Goal: Information Seeking & Learning: Understand process/instructions

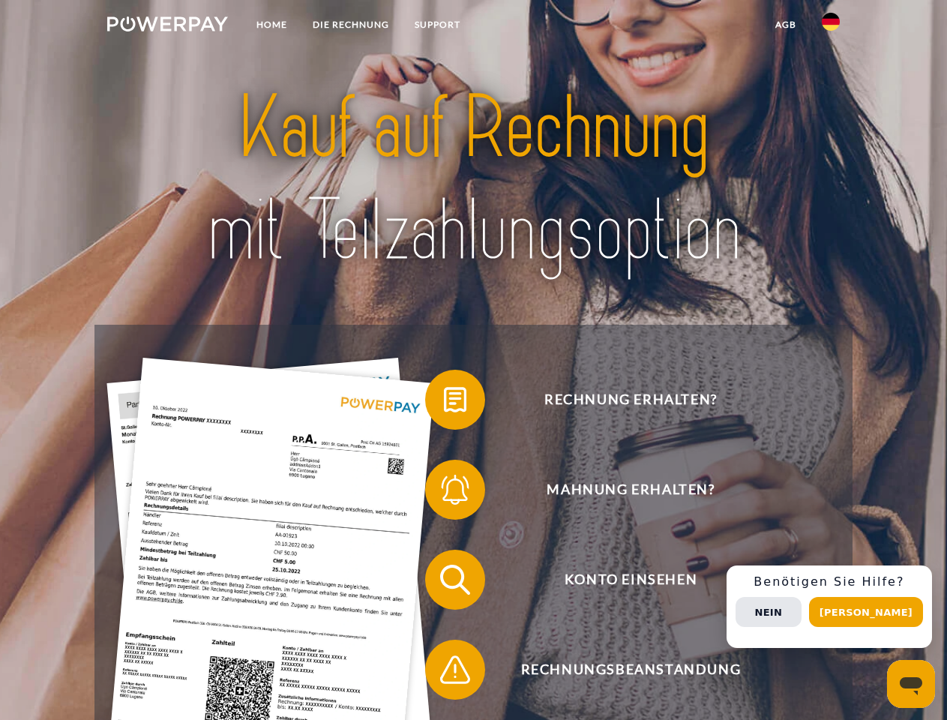
click at [167, 26] on img at bounding box center [167, 24] width 121 height 15
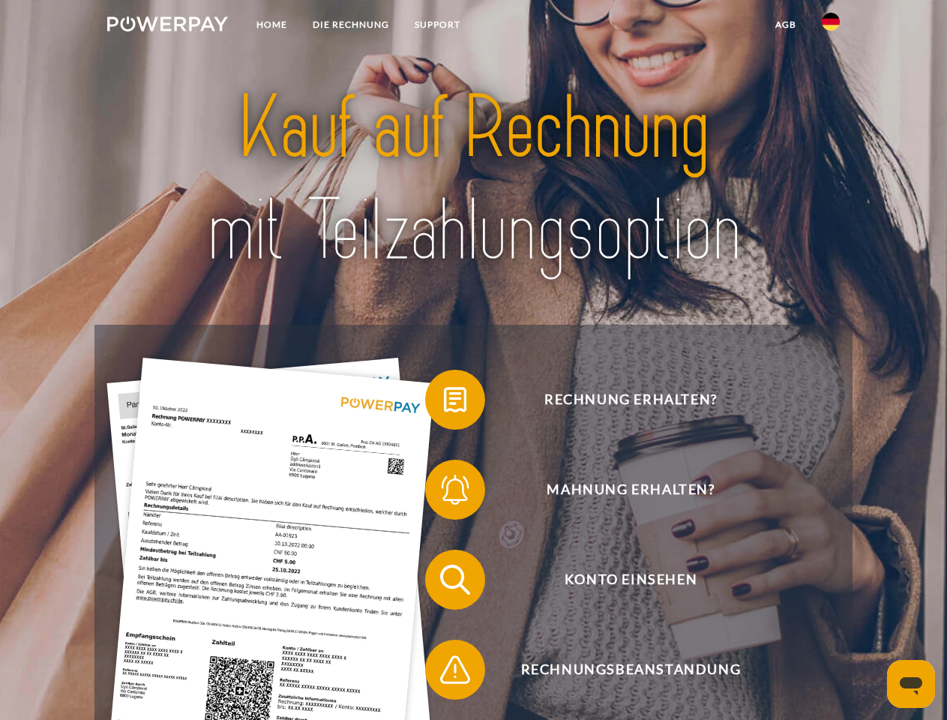
click at [831, 26] on img at bounding box center [831, 22] width 18 height 18
click at [785, 25] on link "agb" at bounding box center [786, 24] width 47 height 27
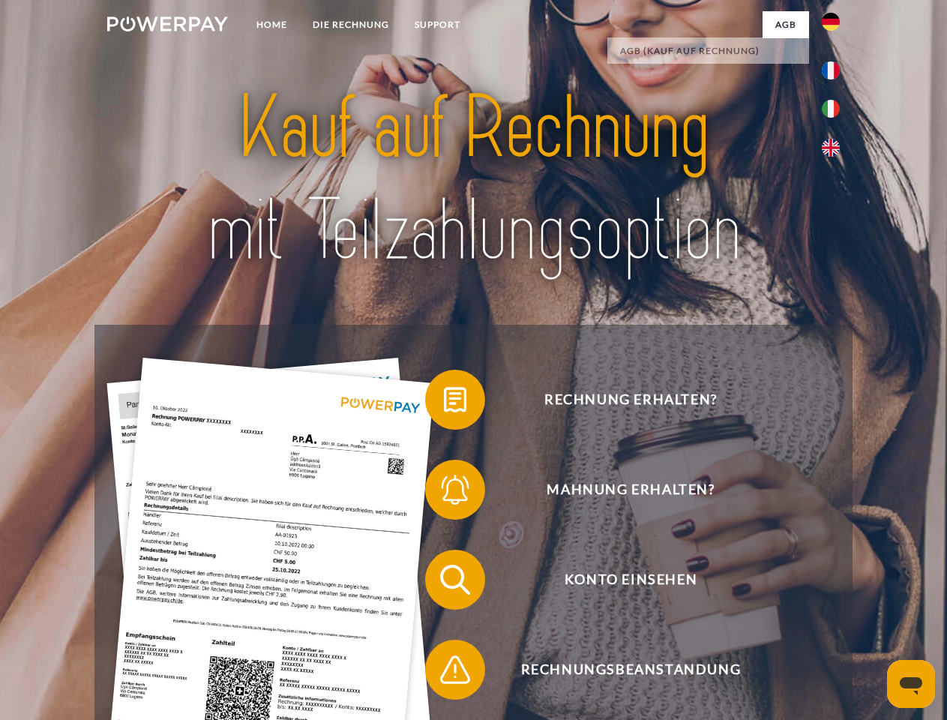
click at [444, 403] on span at bounding box center [432, 399] width 75 height 75
click at [444, 493] on span at bounding box center [432, 489] width 75 height 75
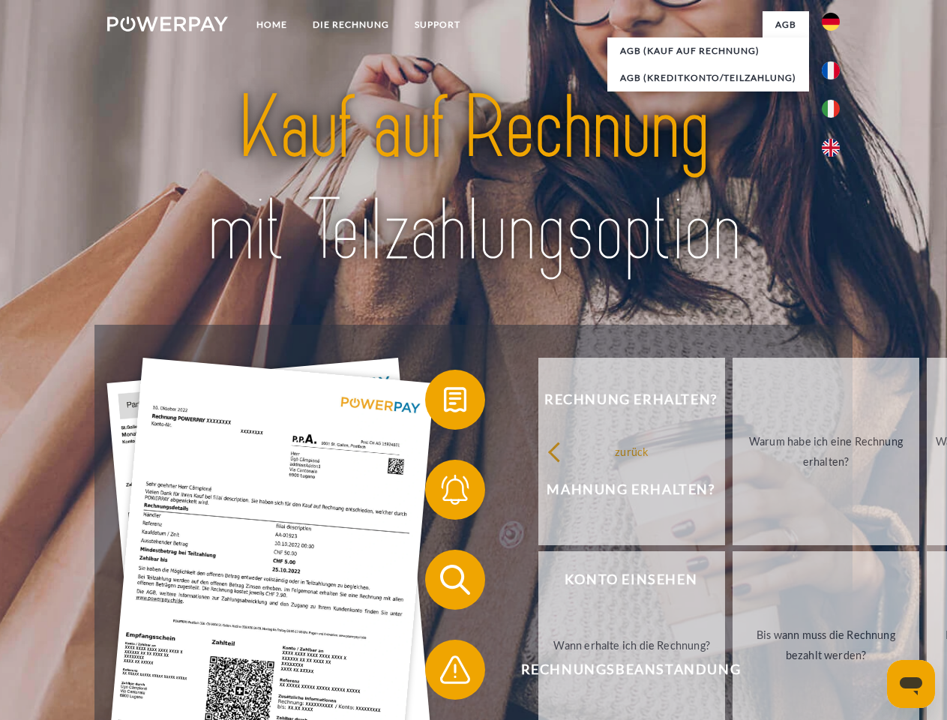
click at [733, 583] on link "Bis wann muss die Rechnung bezahlt werden?" at bounding box center [826, 645] width 187 height 188
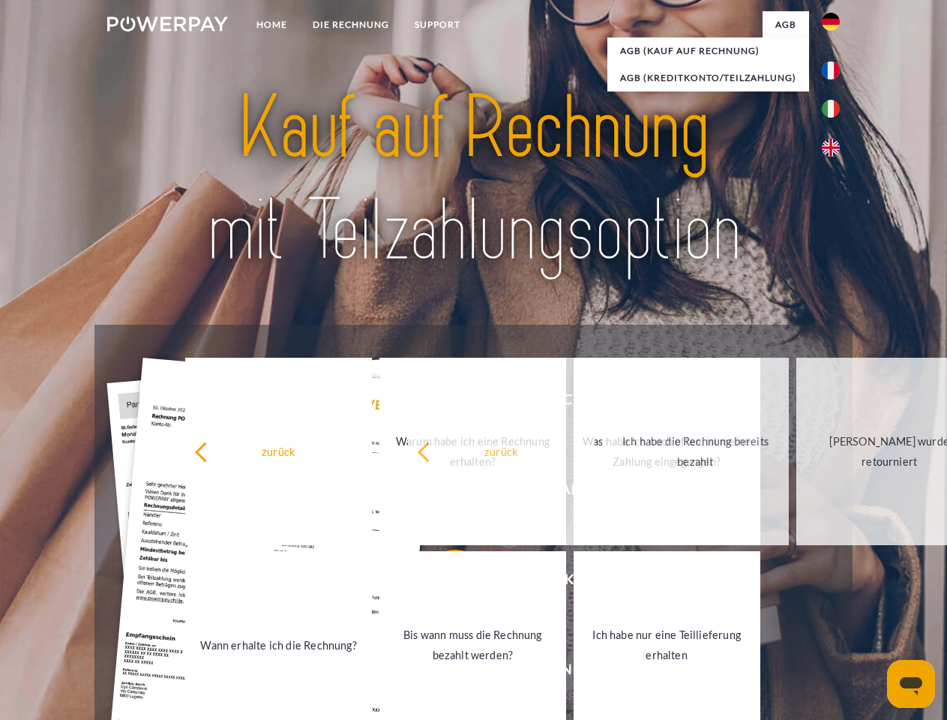
click at [574, 673] on link "Ich habe nur eine Teillieferung erhalten" at bounding box center [667, 645] width 187 height 188
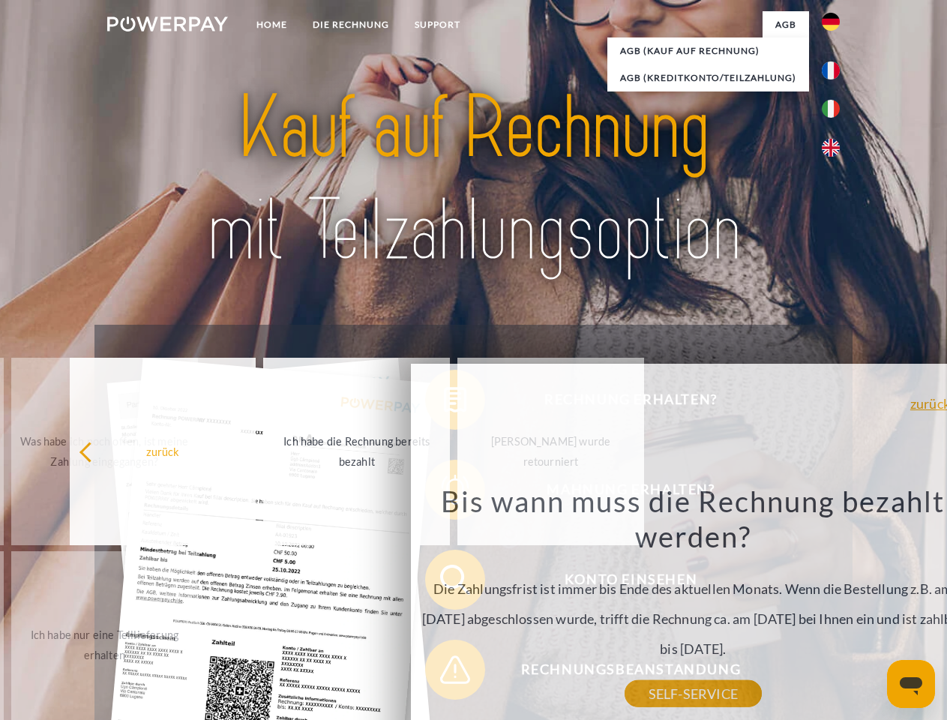
click at [835, 607] on div "Rechnung erhalten? Mahnung erhalten? Konto einsehen" at bounding box center [474, 625] width 758 height 600
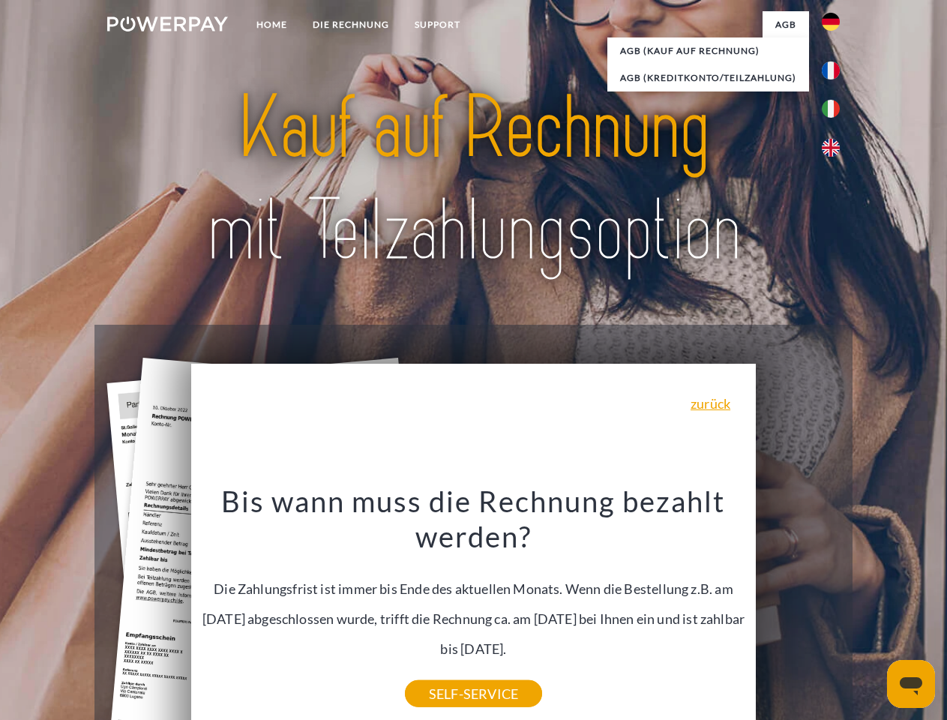
click at [798, 610] on span "Konto einsehen" at bounding box center [631, 580] width 368 height 60
click at [872, 612] on header "Home DIE RECHNUNG SUPPORT" at bounding box center [473, 518] width 947 height 1036
